Goal: Find specific page/section

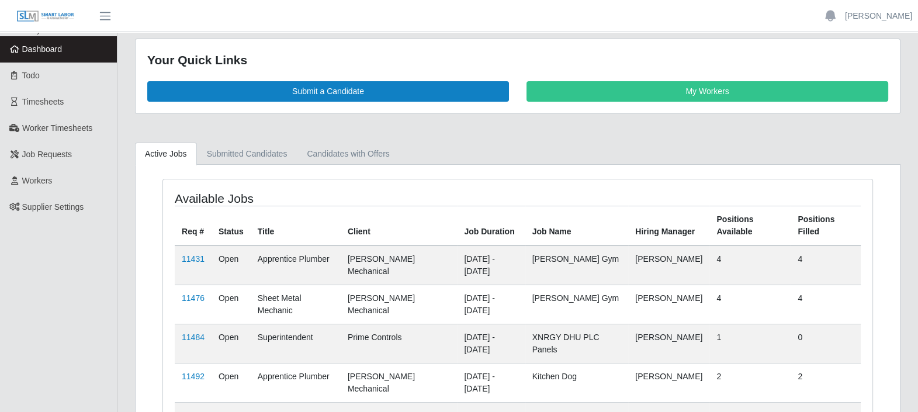
scroll to position [8, 0]
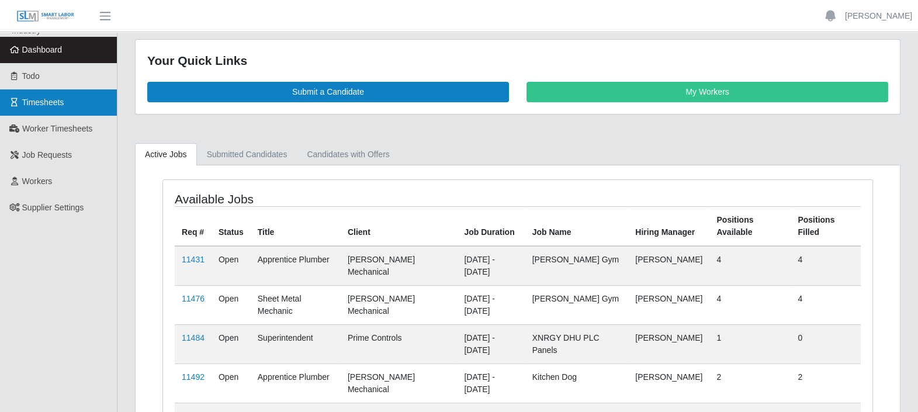
click at [76, 109] on link "Timesheets" at bounding box center [58, 102] width 117 height 26
